Goal: Information Seeking & Learning: Compare options

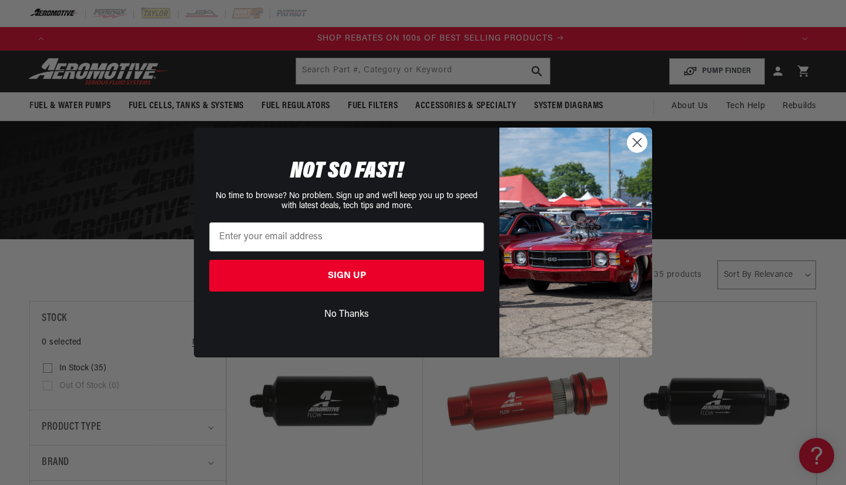
click at [639, 151] on circle "Close dialog" at bounding box center [636, 142] width 19 height 19
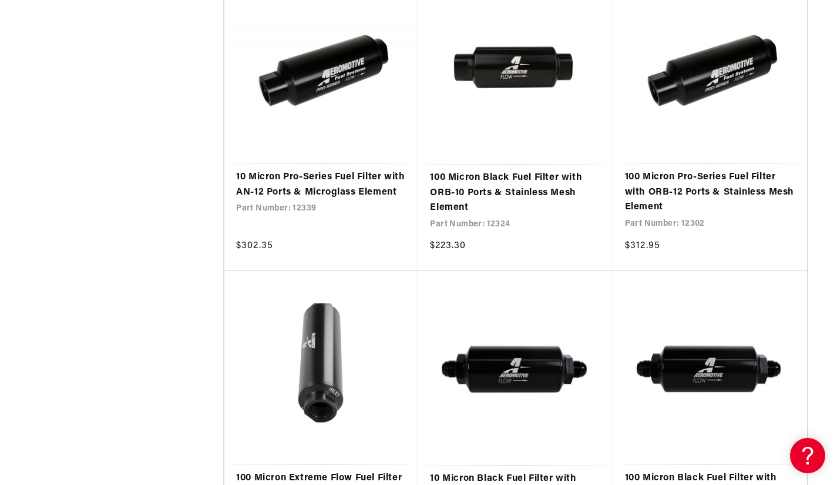
scroll to position [0, 1455]
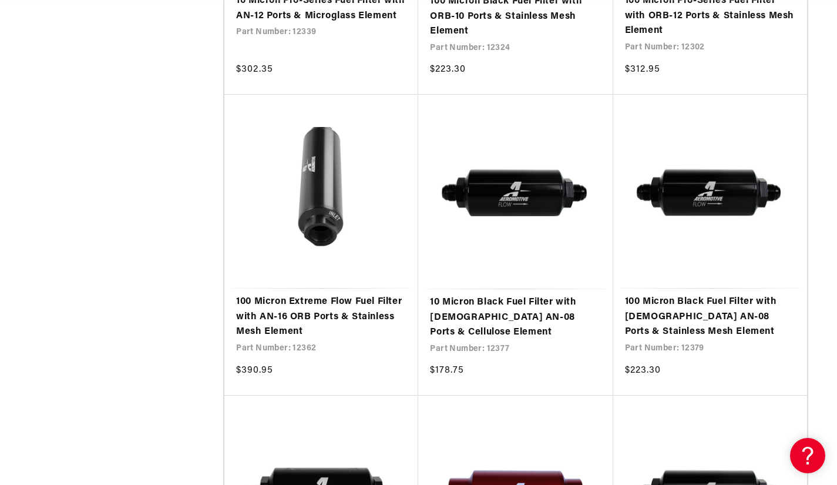
click at [515, 301] on link "10 Micron Black Fuel Filter with [DEMOGRAPHIC_DATA] AN-08 Ports & Cellulose Ele…" at bounding box center [515, 317] width 171 height 45
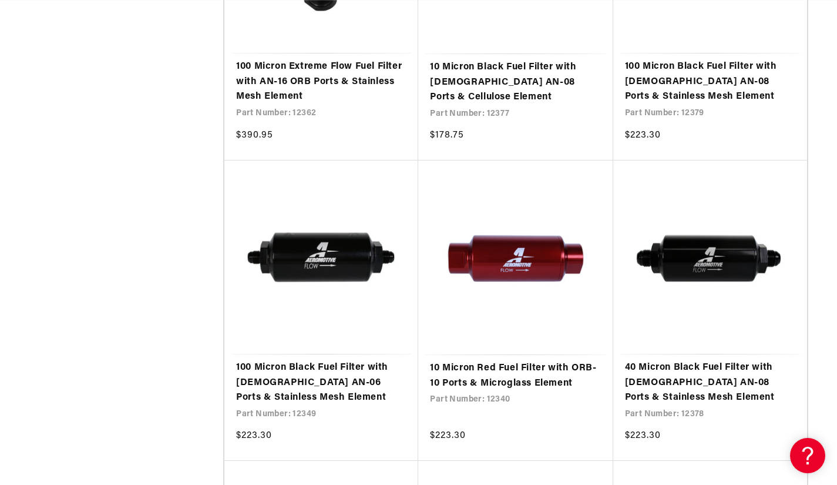
click at [684, 383] on link "40 Micron Black Fuel Filter with [DEMOGRAPHIC_DATA] AN-08 Ports & Stainless Mes…" at bounding box center [710, 382] width 170 height 45
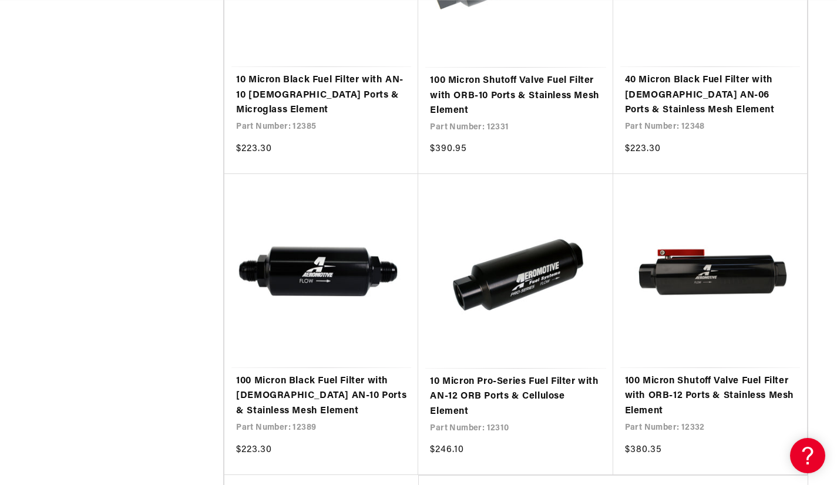
scroll to position [0, 731]
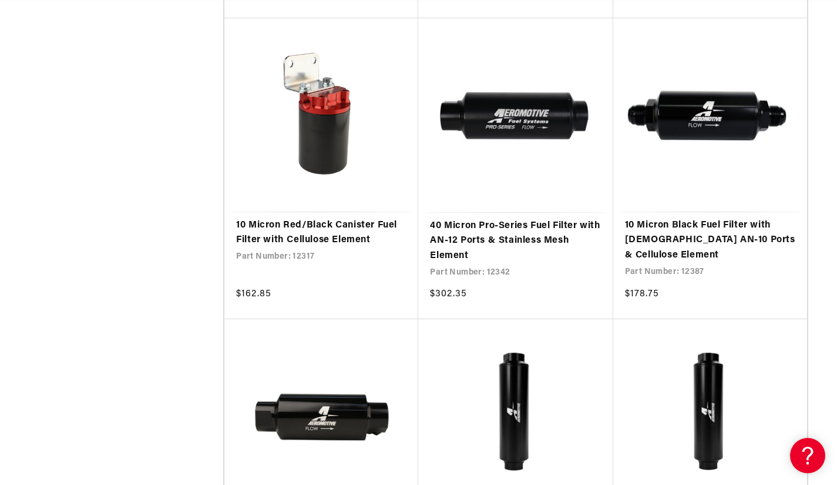
scroll to position [0, 731]
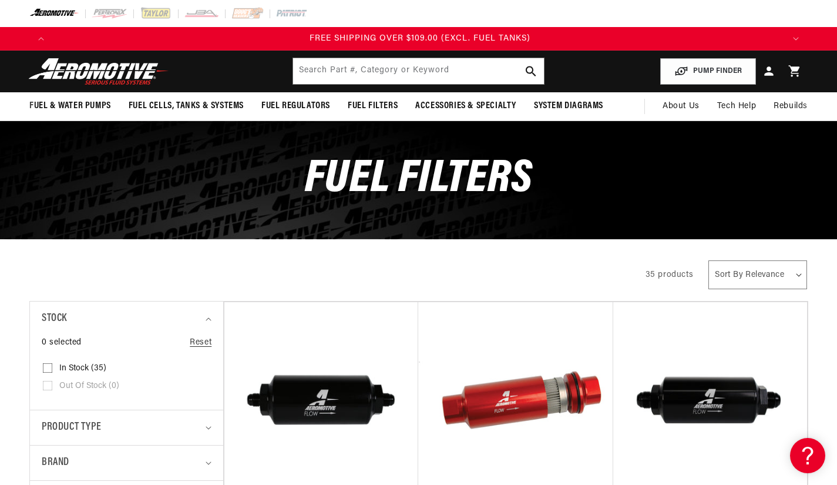
scroll to position [0, 2194]
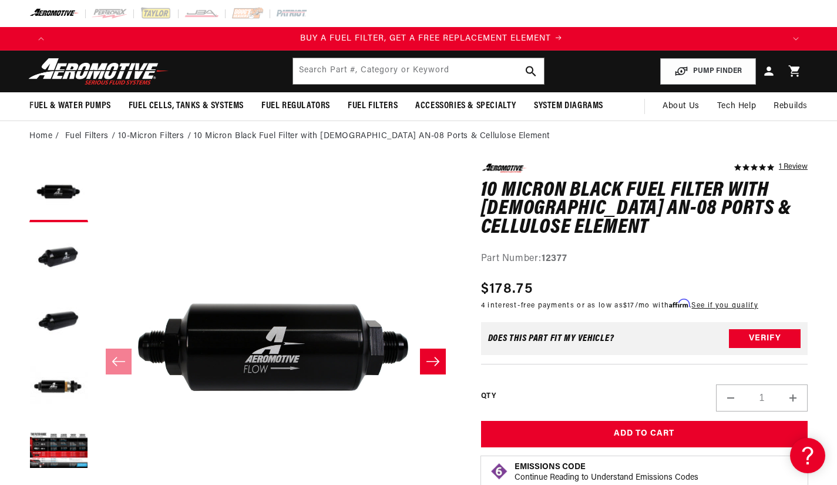
scroll to position [0, 731]
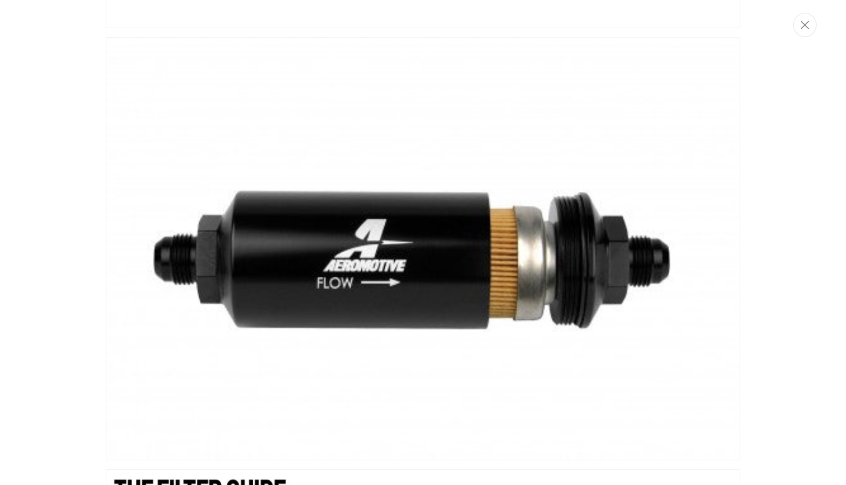
scroll to position [0, 670]
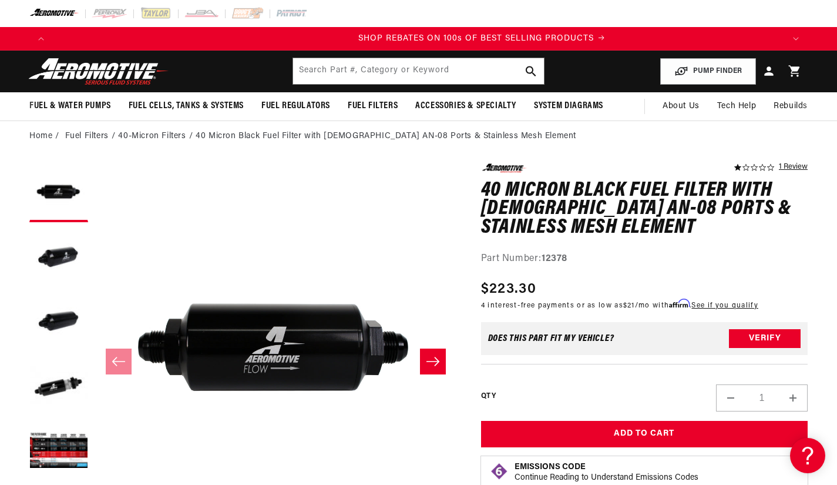
scroll to position [0, 1463]
